Goal: Task Accomplishment & Management: Manage account settings

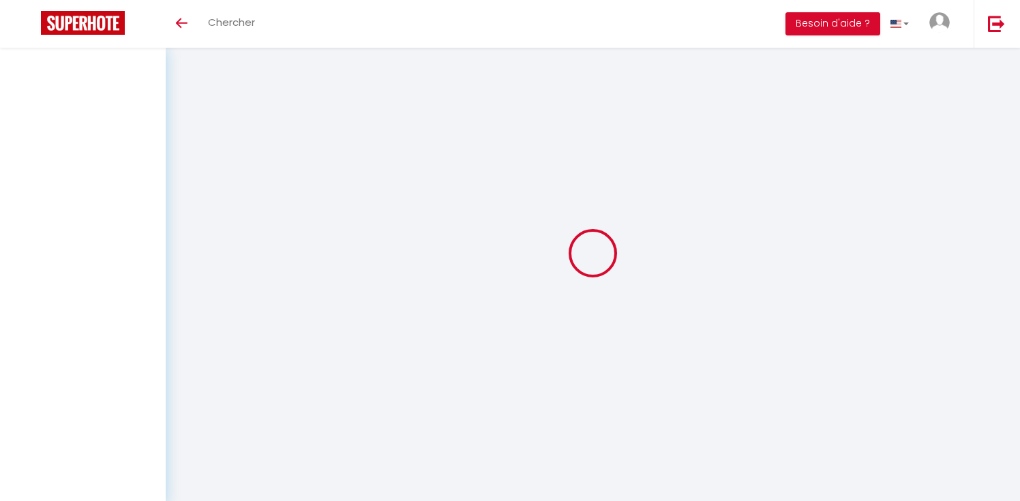
select select
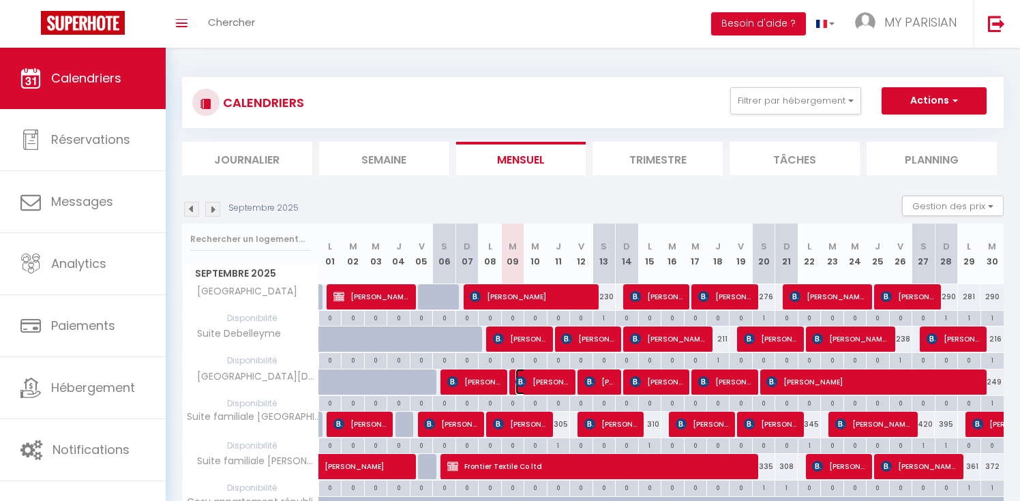
click at [556, 388] on span "[PERSON_NAME]" at bounding box center [541, 382] width 53 height 26
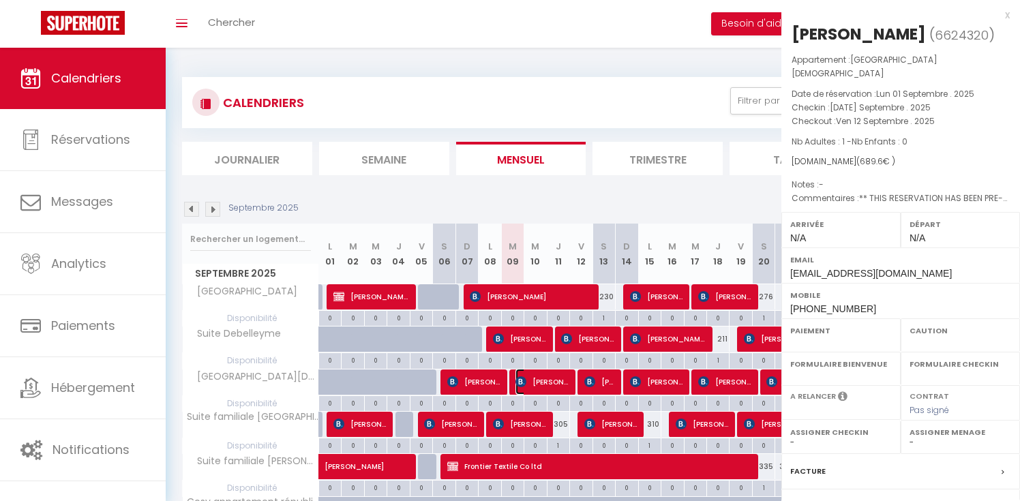
select select "OK"
select select "0"
select select "1"
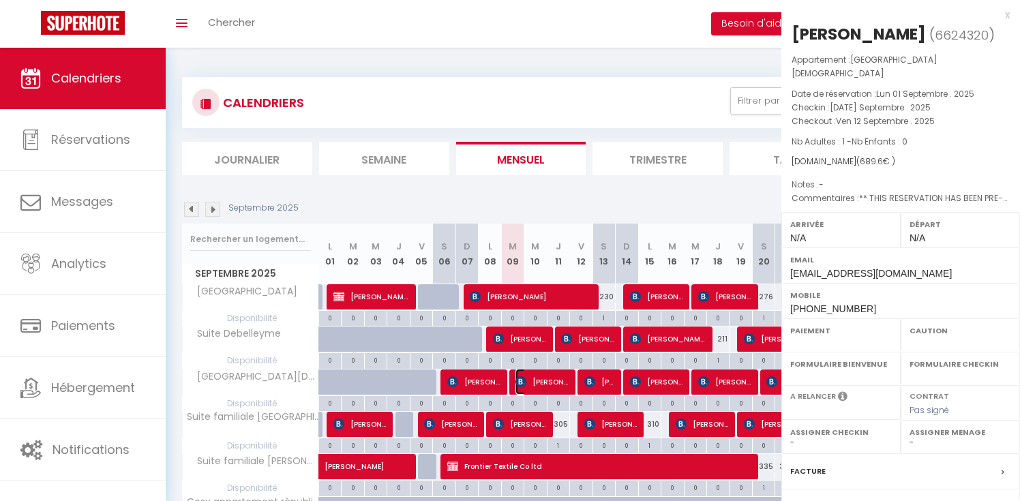
select select
select select "18632"
select select "19838"
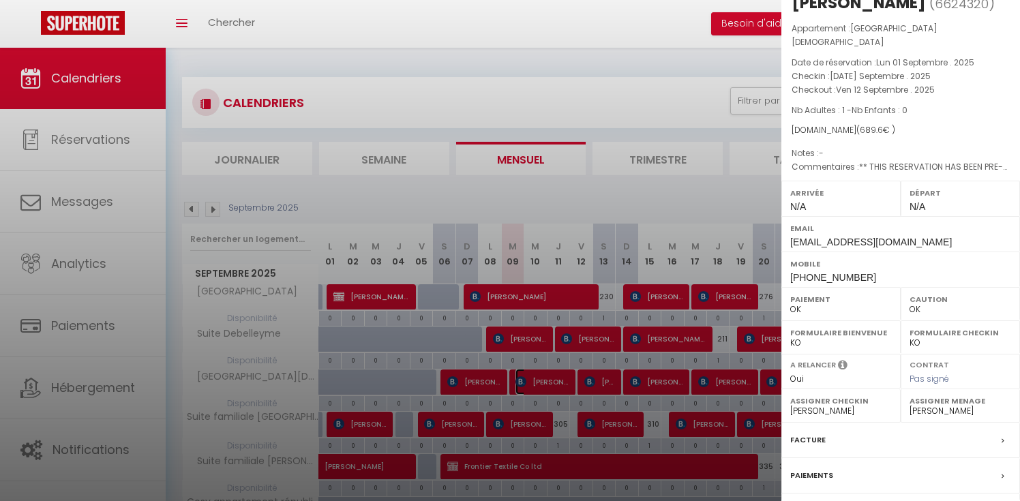
scroll to position [134, 0]
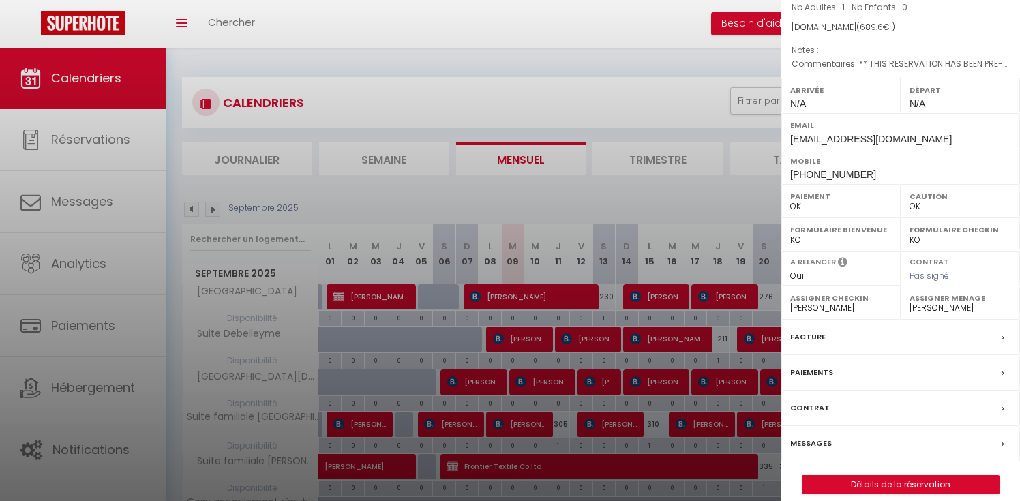
click at [878, 326] on div "Facture" at bounding box center [900, 337] width 239 height 35
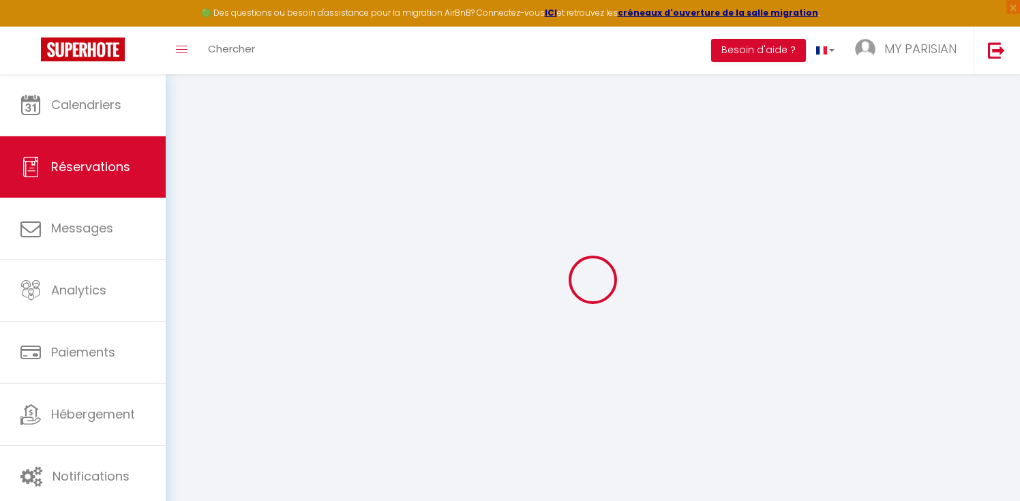
select select "cleaning"
select select "taxes"
select select
checkbox input "false"
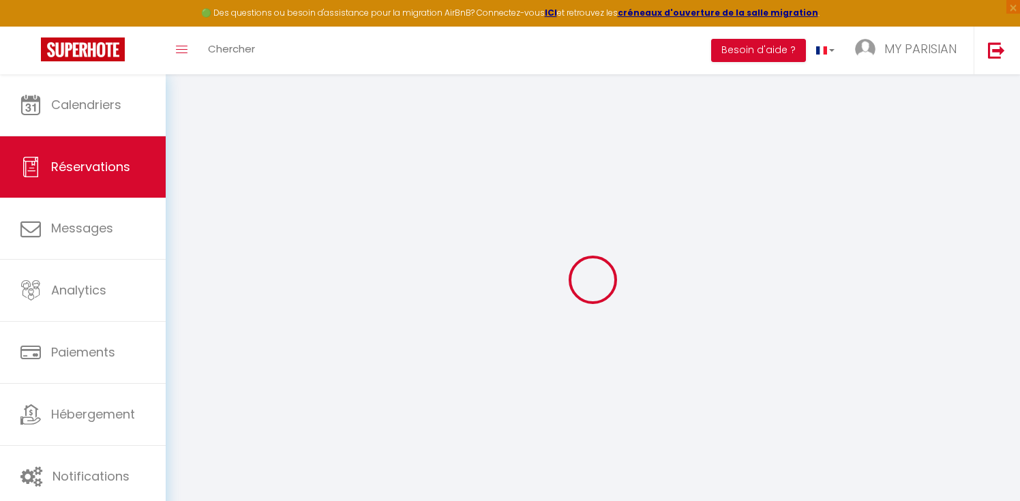
select select
checkbox input "false"
type textarea "** THIS RESERVATION HAS BEEN PRE-PAID ** Reservation has a cancellation grace p…"
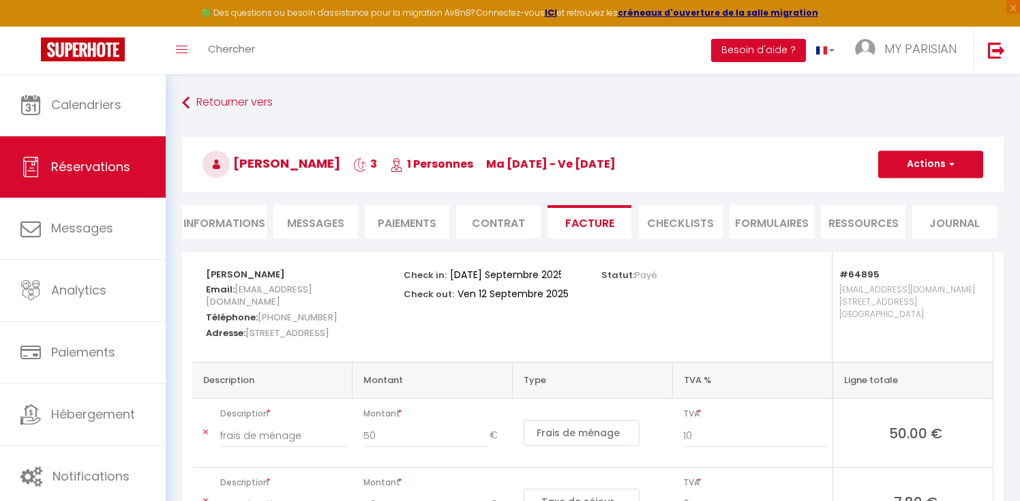
click at [633, 332] on div "Statut: Payé" at bounding box center [692, 307] width 198 height 110
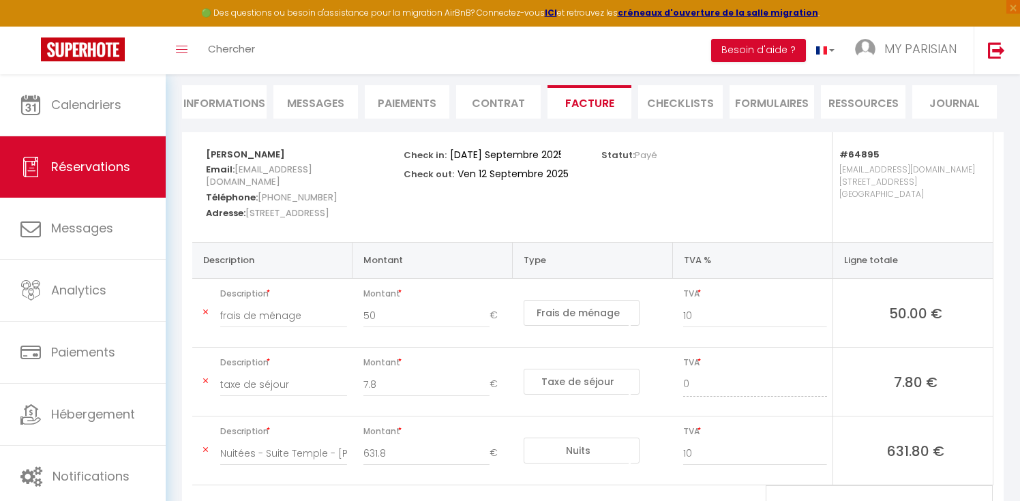
scroll to position [196, 0]
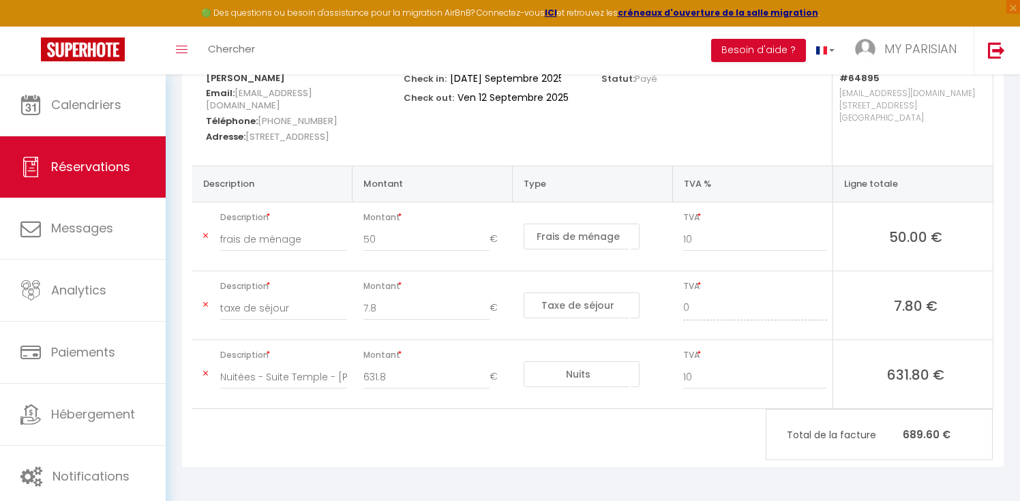
click at [658, 452] on div "[PERSON_NAME] Email: [EMAIL_ADDRESS][DOMAIN_NAME] Téléphone: [PHONE_NUMBER] Adr…" at bounding box center [593, 261] width 822 height 411
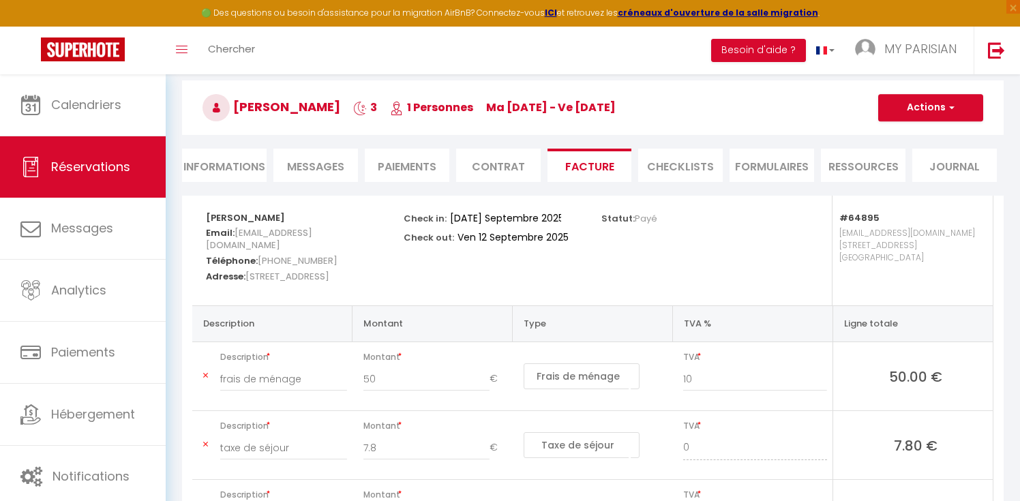
scroll to position [55, 0]
click at [935, 107] on button "Actions" at bounding box center [930, 108] width 105 height 27
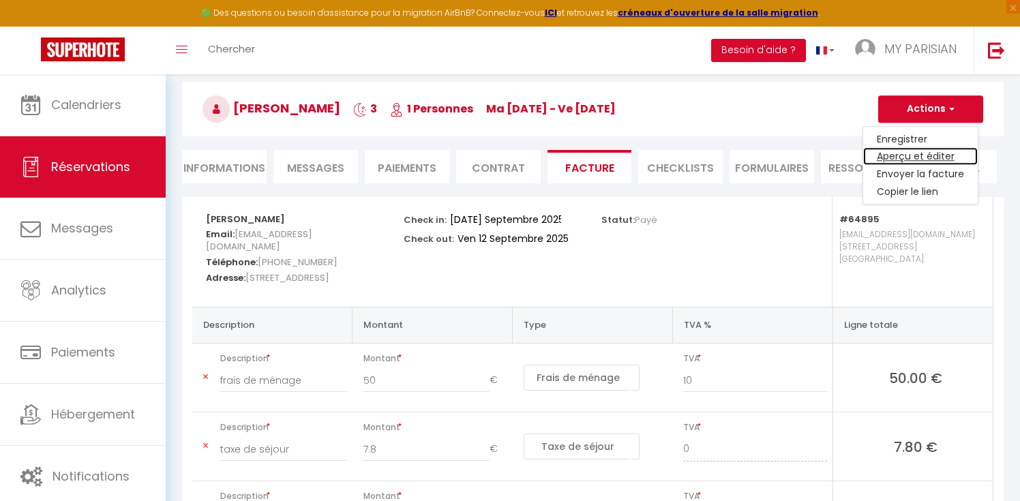
click at [886, 155] on link "Aperçu et éditer" at bounding box center [920, 157] width 115 height 18
